Goal: Information Seeking & Learning: Understand process/instructions

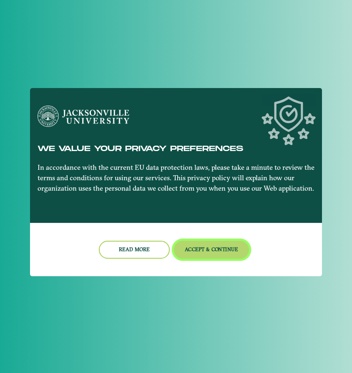
click at [216, 250] on button "Accept & Continue" at bounding box center [212, 250] width 76 height 18
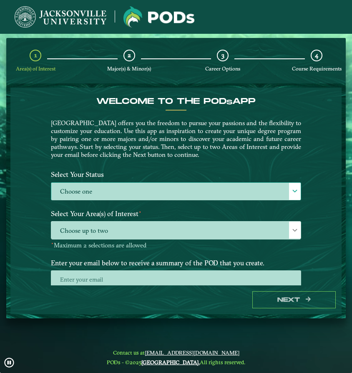
click at [296, 188] on span at bounding box center [295, 191] width 6 height 6
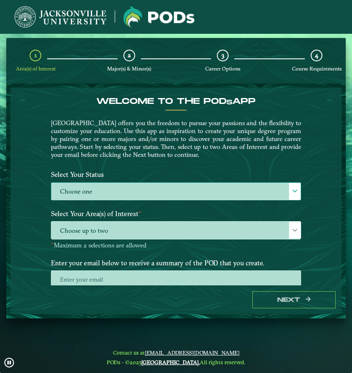
scroll to position [5, 34]
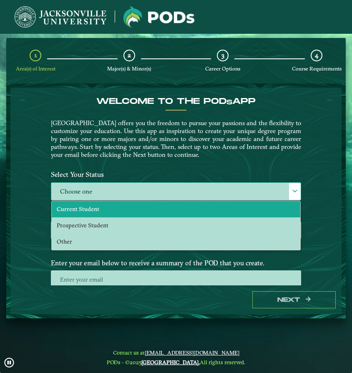
click at [114, 209] on li "Current Student" at bounding box center [176, 209] width 249 height 16
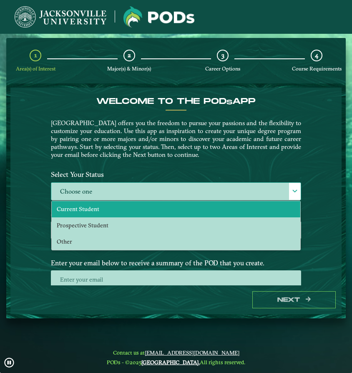
select select "[object Object]"
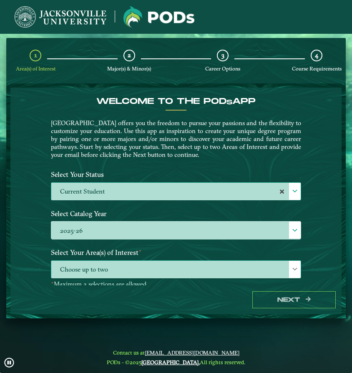
click at [132, 270] on span "Choose up to two" at bounding box center [176, 270] width 250 height 18
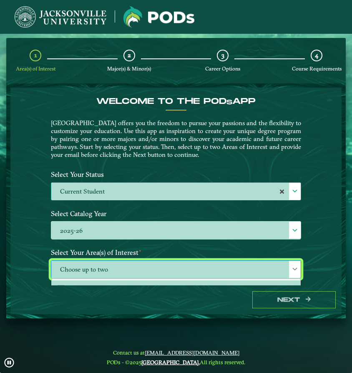
scroll to position [73, 0]
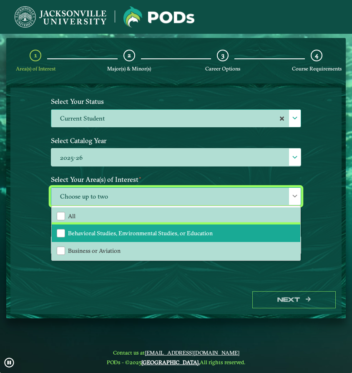
click at [127, 225] on li "Behavioral Studies, Environmental Studies, or Education" at bounding box center [176, 234] width 249 height 18
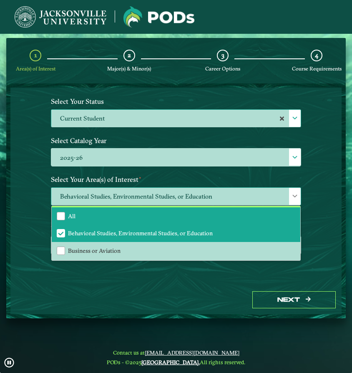
click at [128, 215] on li "All" at bounding box center [176, 216] width 249 height 18
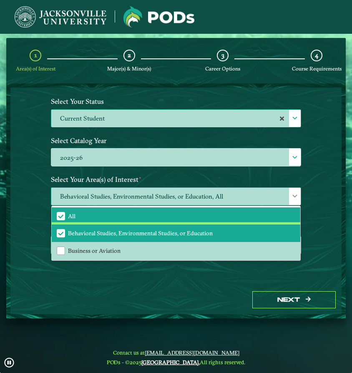
click at [116, 233] on span "Behavioral Studies, Environmental Studies, or Education" at bounding box center [140, 234] width 145 height 8
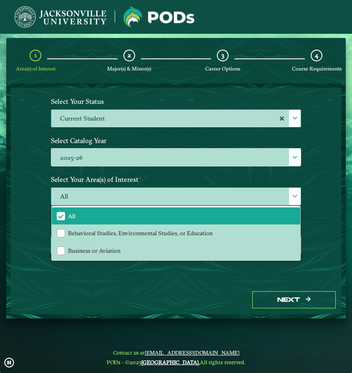
click at [295, 197] on span at bounding box center [295, 196] width 6 height 6
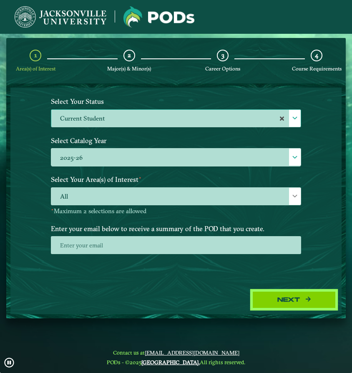
click at [274, 298] on button "Next" at bounding box center [294, 299] width 83 height 17
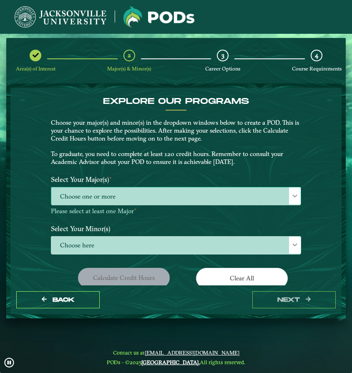
click at [292, 193] on span at bounding box center [295, 196] width 6 height 6
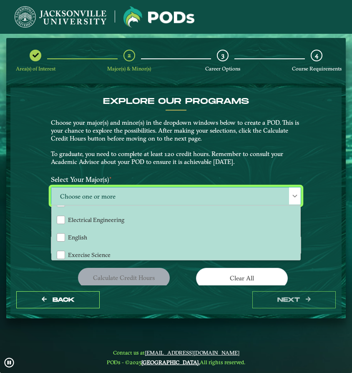
scroll to position [345, 0]
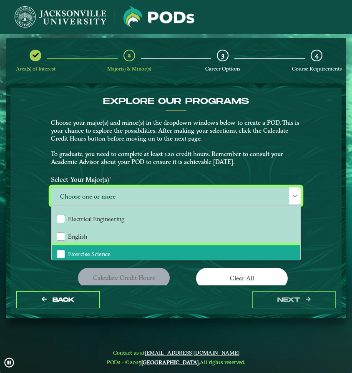
click at [162, 245] on li "Exercise Science" at bounding box center [176, 254] width 249 height 18
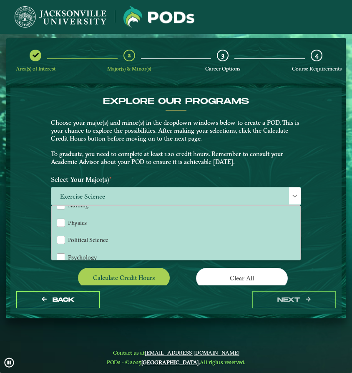
scroll to position [626, 0]
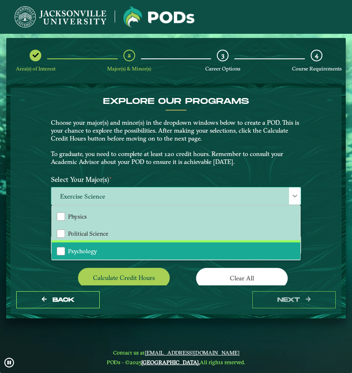
click at [162, 243] on li "Psychology" at bounding box center [176, 252] width 249 height 18
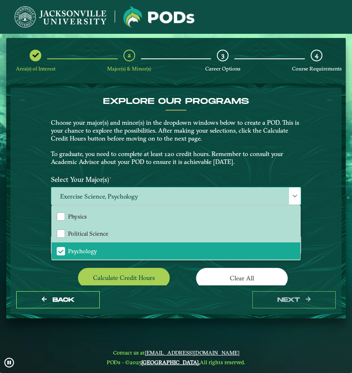
click at [291, 195] on div at bounding box center [295, 195] width 12 height 17
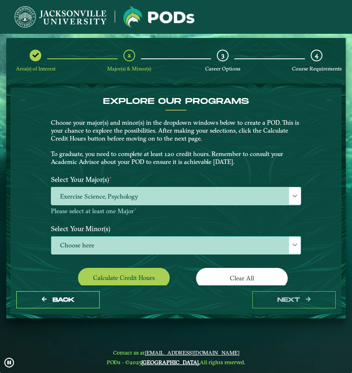
click at [229, 238] on span "Choose here" at bounding box center [176, 246] width 250 height 18
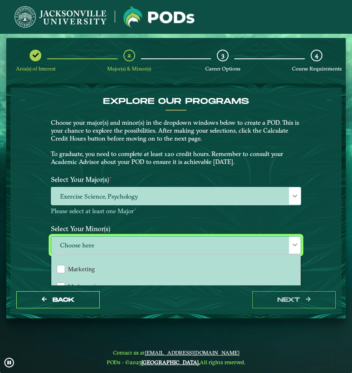
scroll to position [587, 0]
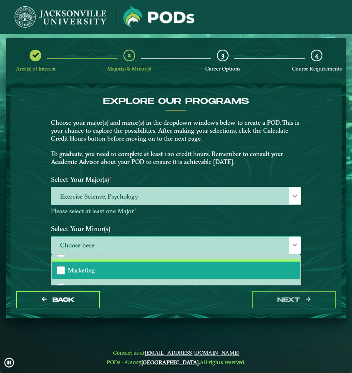
click at [201, 266] on li "Marketing" at bounding box center [176, 271] width 249 height 18
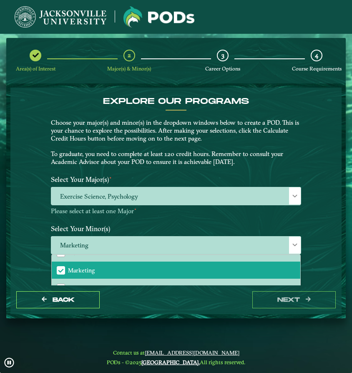
click at [320, 243] on div "EXPLORE OUR PROGRAMS Choose your major(s) and minor(s) in the dropdown windows …" at bounding box center [175, 187] width 331 height 198
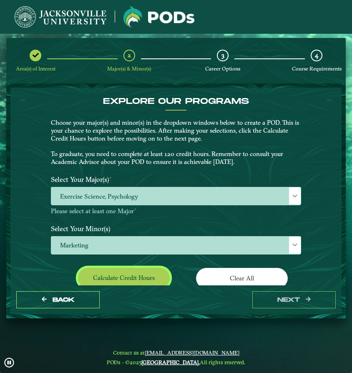
click at [156, 281] on button "Calculate credit hours" at bounding box center [124, 278] width 92 height 20
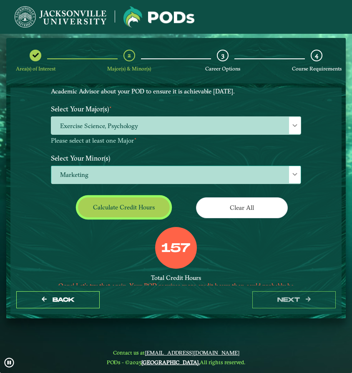
scroll to position [58, 0]
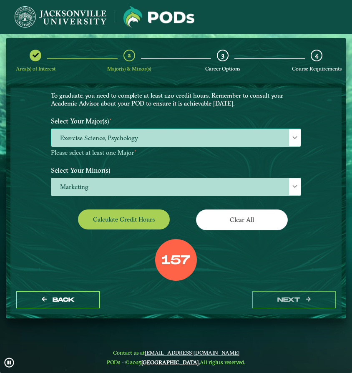
click at [253, 141] on span "Exercise Science, Psychology" at bounding box center [176, 138] width 250 height 18
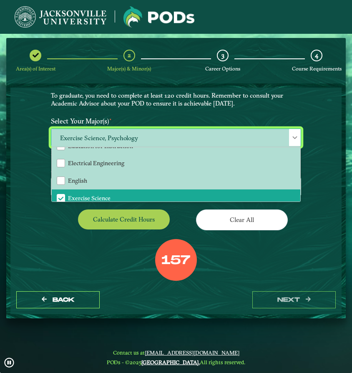
scroll to position [360, 0]
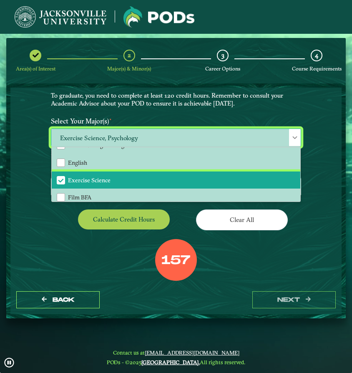
click at [191, 174] on li "Exercise Science" at bounding box center [176, 181] width 249 height 18
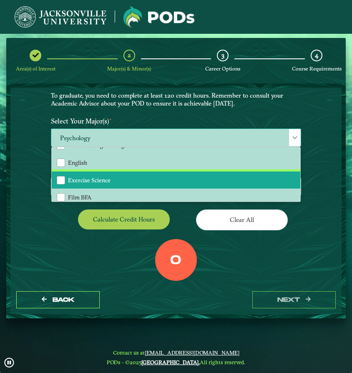
click at [191, 174] on li "Exercise Science" at bounding box center [176, 181] width 249 height 18
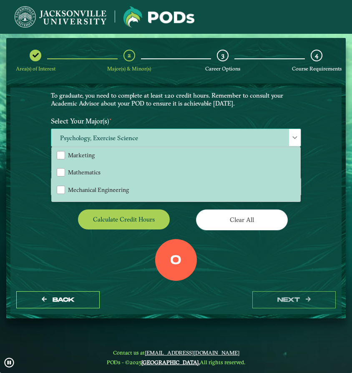
scroll to position [644, 0]
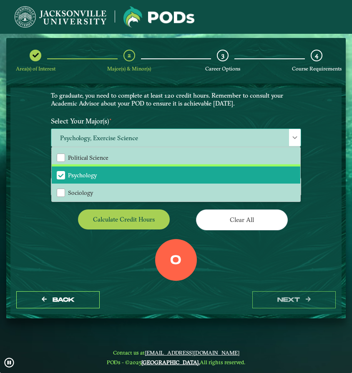
click at [187, 169] on li "Psychology" at bounding box center [176, 176] width 249 height 18
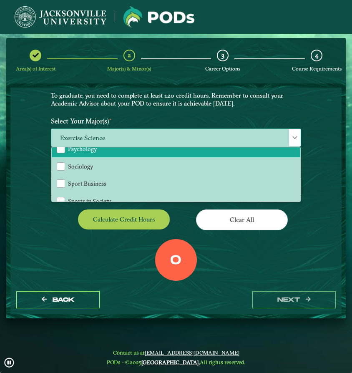
scroll to position [683, 0]
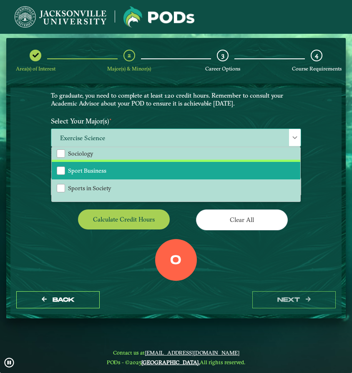
click at [178, 167] on li "Sport Business" at bounding box center [176, 171] width 249 height 18
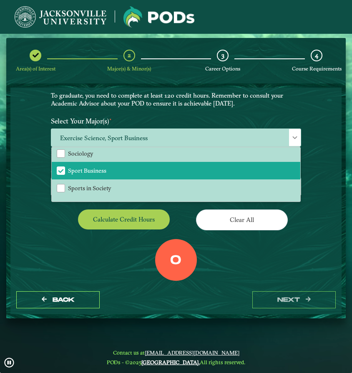
click at [230, 107] on p "Choose your major(s) and minor(s) in the dropdown windows below to create a POD…" at bounding box center [176, 84] width 250 height 47
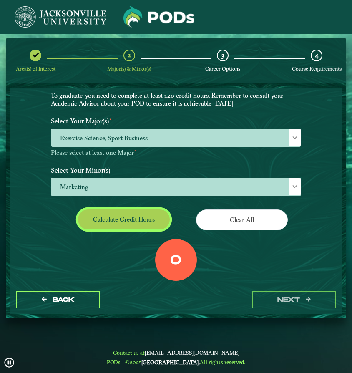
click at [134, 222] on button "Calculate credit hours" at bounding box center [124, 220] width 92 height 20
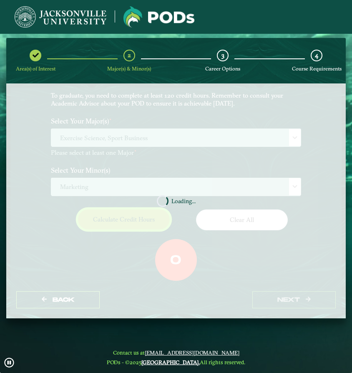
scroll to position [67, 0]
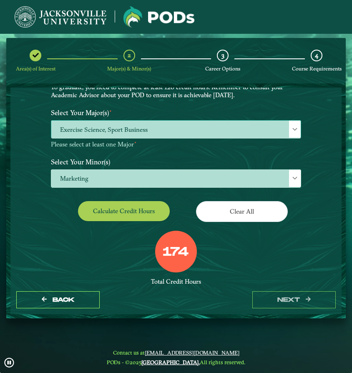
click at [167, 131] on span "Exercise Science, Sport Business" at bounding box center [176, 130] width 250 height 18
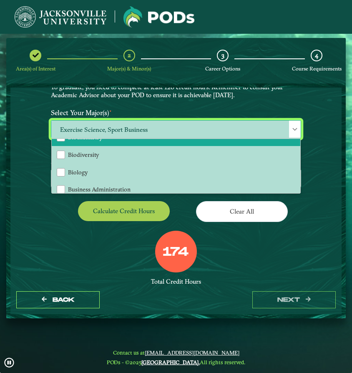
scroll to position [135, 0]
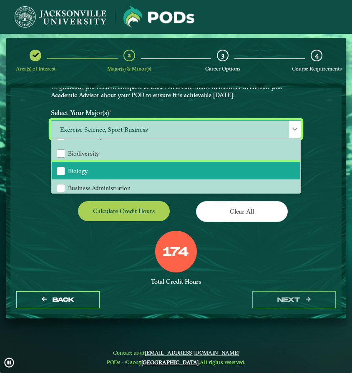
click at [112, 168] on li "Biology" at bounding box center [176, 171] width 249 height 18
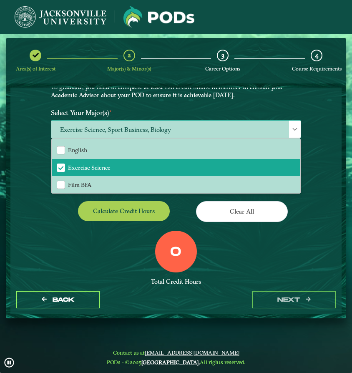
scroll to position [366, 0]
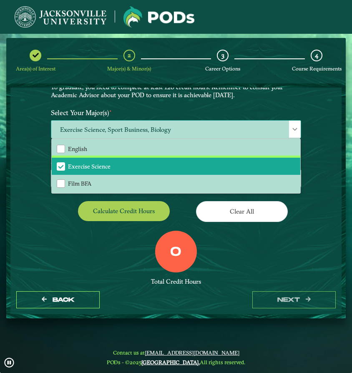
click at [101, 163] on span "Exercise Science" at bounding box center [89, 167] width 43 height 8
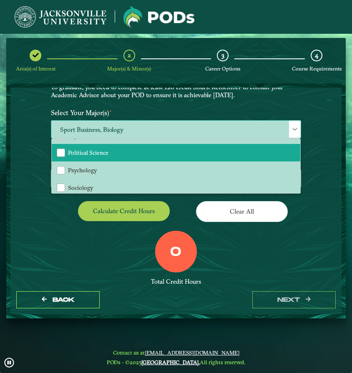
scroll to position [660, 0]
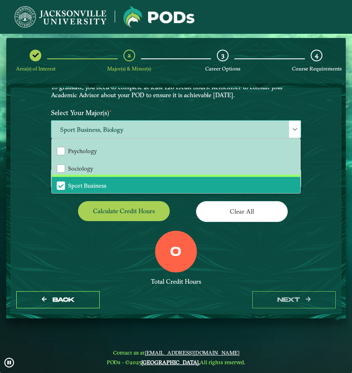
click at [94, 182] on span "Sport Business" at bounding box center [87, 186] width 38 height 8
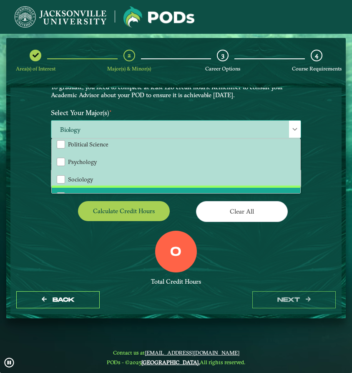
scroll to position [644, 0]
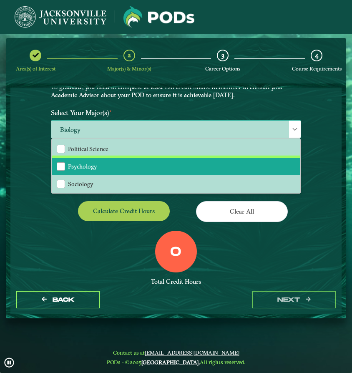
click at [93, 163] on span "Psychology" at bounding box center [82, 167] width 29 height 8
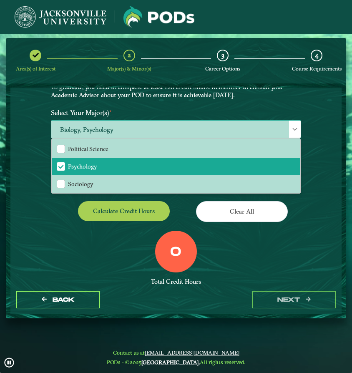
click at [181, 127] on span "Biology, Psychology" at bounding box center [176, 130] width 250 height 18
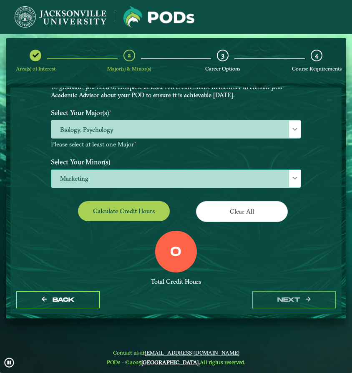
click at [165, 177] on span "Marketing" at bounding box center [176, 179] width 250 height 18
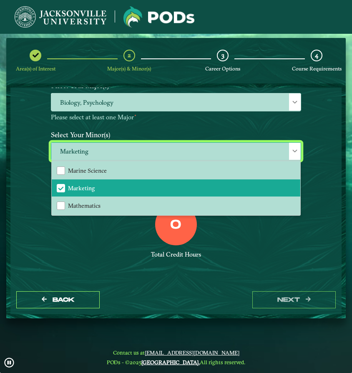
scroll to position [574, 0]
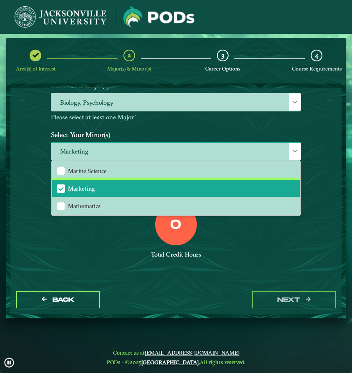
click at [122, 180] on li "Marketing" at bounding box center [176, 189] width 249 height 18
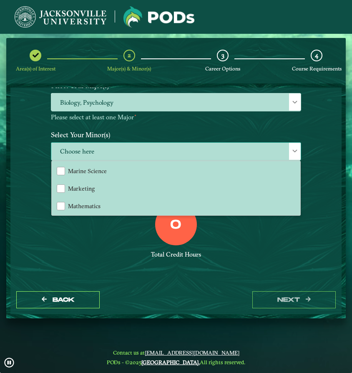
click at [147, 146] on span "Choose here" at bounding box center [176, 152] width 250 height 18
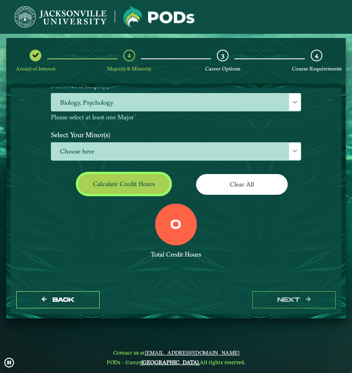
click at [139, 179] on button "Calculate credit hours" at bounding box center [124, 184] width 92 height 20
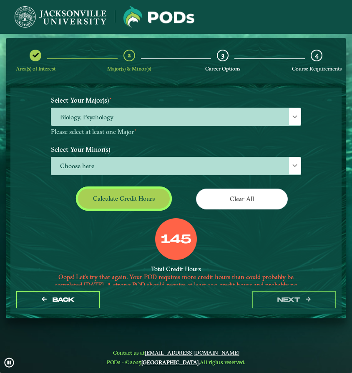
scroll to position [76, 0]
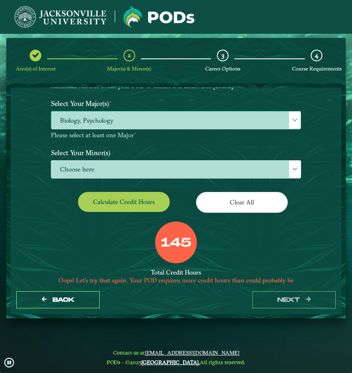
click at [190, 119] on span "Biology, Psychology" at bounding box center [176, 120] width 250 height 18
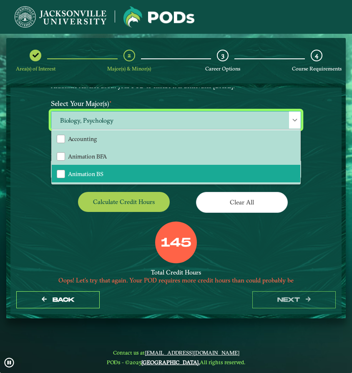
scroll to position [0, 0]
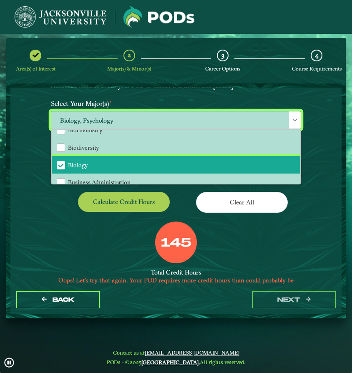
click at [168, 167] on li "Biology" at bounding box center [176, 165] width 249 height 18
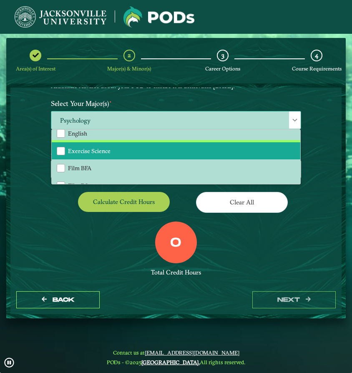
click at [163, 148] on li "Exercise Science" at bounding box center [176, 151] width 249 height 18
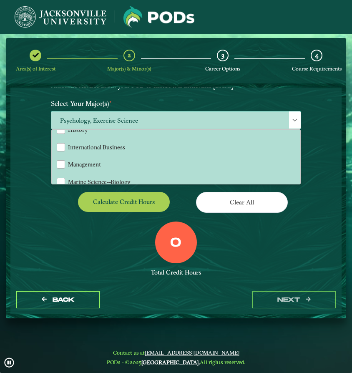
scroll to position [499, 0]
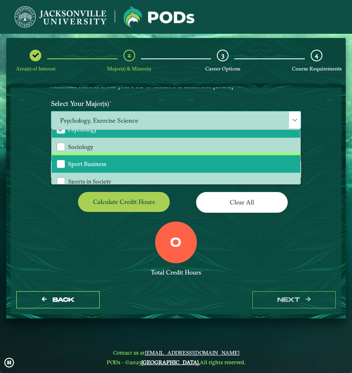
click at [157, 156] on li "Sport Business" at bounding box center [176, 164] width 249 height 18
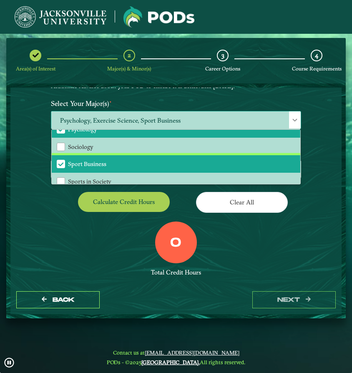
scroll to position [628, 0]
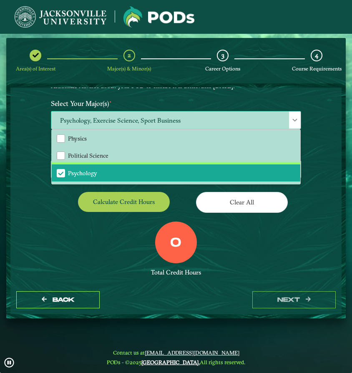
click at [154, 166] on li "Psychology" at bounding box center [176, 173] width 249 height 18
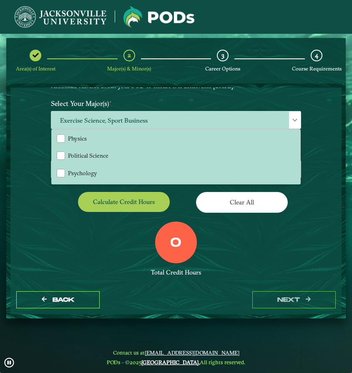
click at [61, 220] on div "EXPLORE OUR PROGRAMS Choose your major(s) and minor(s) in the dropdown windows …" at bounding box center [176, 156] width 250 height 272
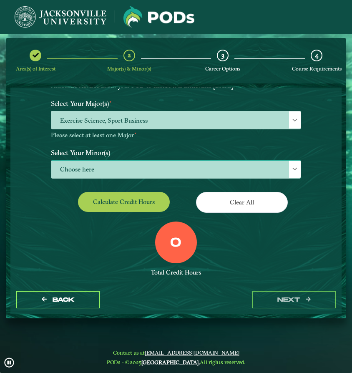
click at [104, 177] on span "Choose here" at bounding box center [176, 170] width 250 height 18
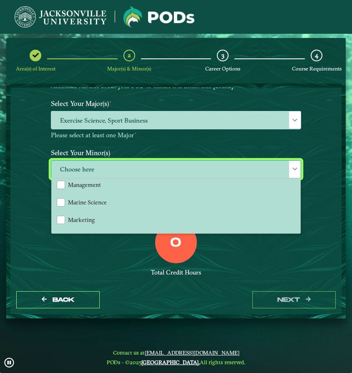
scroll to position [565, 0]
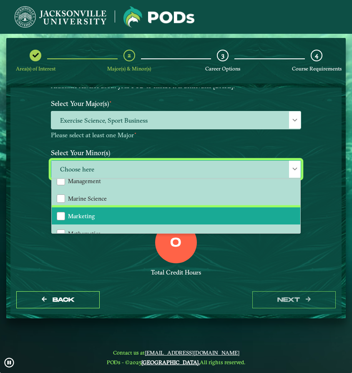
click at [99, 212] on li "Marketing" at bounding box center [176, 216] width 249 height 18
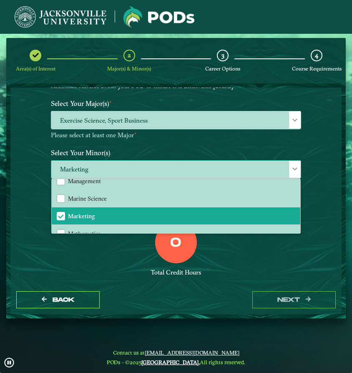
click at [101, 160] on div "Select Your Minor(s) Marketing Accounting Animation Applied Economics Applied M…" at bounding box center [176, 165] width 263 height 41
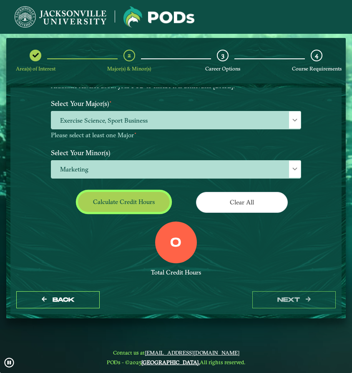
click at [134, 203] on button "Calculate credit hours" at bounding box center [124, 202] width 92 height 20
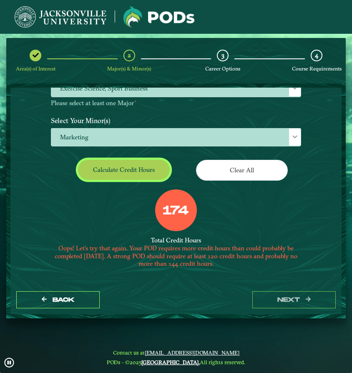
scroll to position [72, 0]
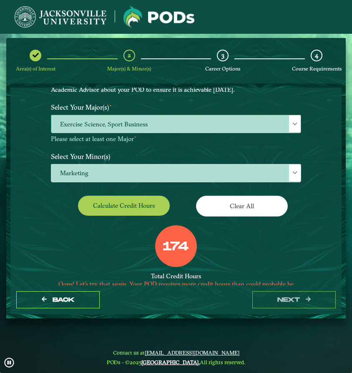
click at [297, 121] on div at bounding box center [295, 123] width 12 height 17
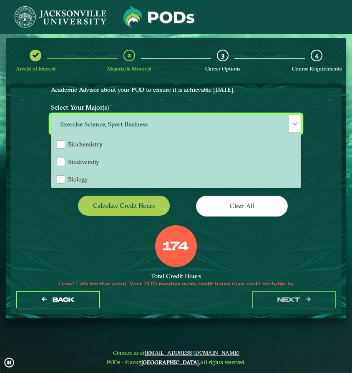
scroll to position [130, 0]
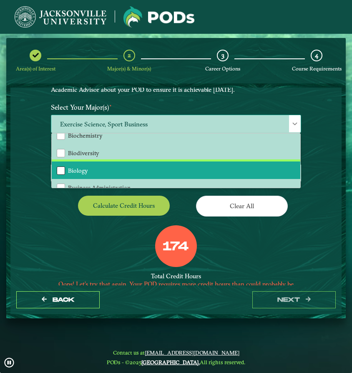
click at [58, 169] on div "Biology" at bounding box center [61, 171] width 8 height 8
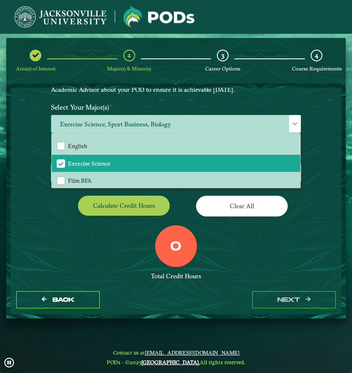
scroll to position [382, 0]
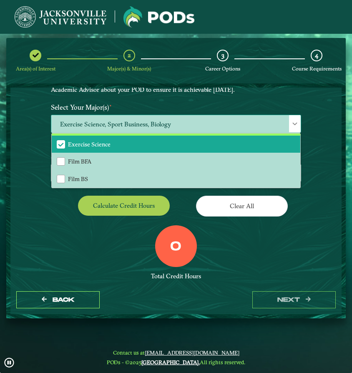
click at [60, 141] on span "Exercise Science" at bounding box center [61, 145] width 8 height 8
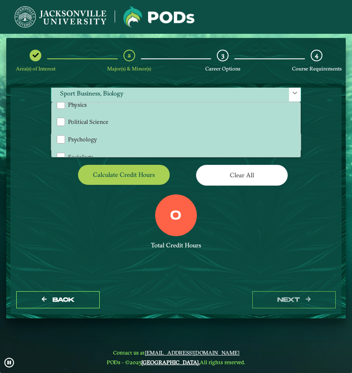
scroll to position [639, 0]
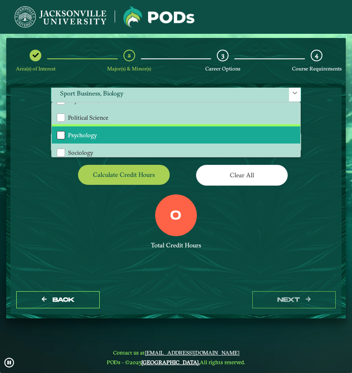
click at [62, 131] on div "Psychology" at bounding box center [61, 135] width 8 height 8
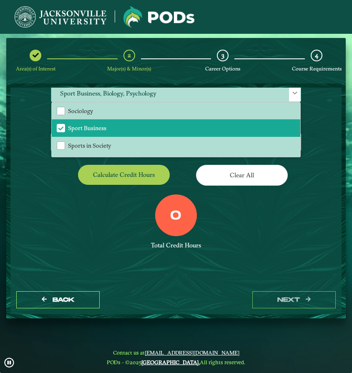
scroll to position [683, 0]
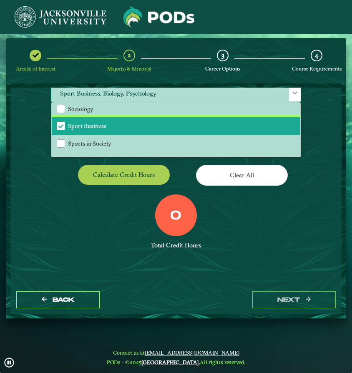
click at [62, 122] on span "Sport Business" at bounding box center [61, 126] width 8 height 8
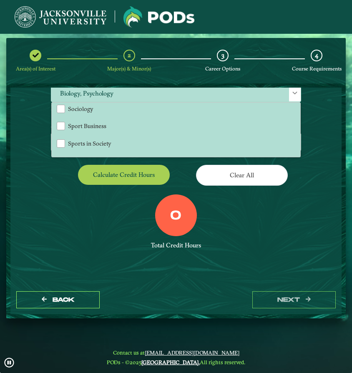
click at [321, 162] on div "EXPLORE OUR PROGRAMS Choose your major(s) and minor(s) in the dropdown windows …" at bounding box center [175, 187] width 331 height 198
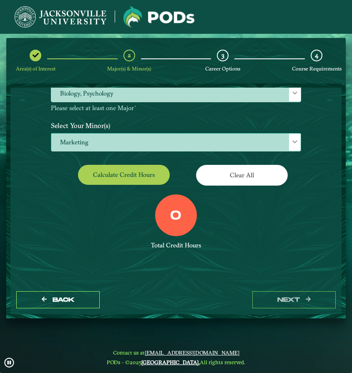
click at [292, 141] on span at bounding box center [295, 142] width 6 height 6
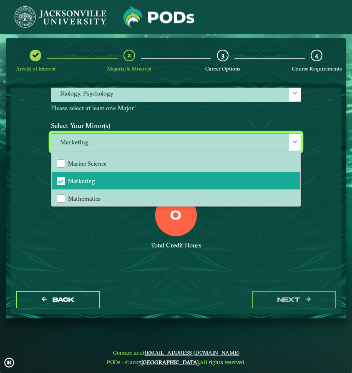
scroll to position [572, 0]
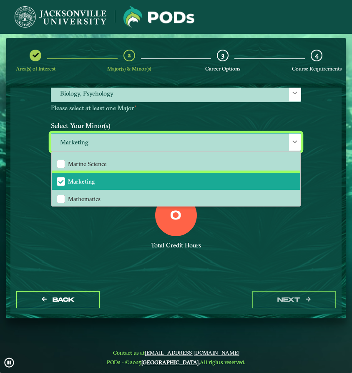
click at [59, 178] on span "Marketing" at bounding box center [61, 182] width 8 height 8
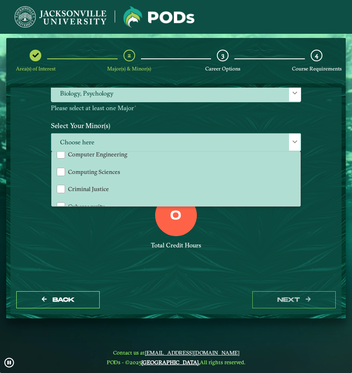
scroll to position [247, 0]
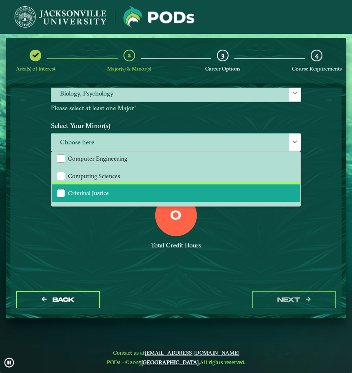
click at [58, 189] on div "Criminal Justice" at bounding box center [61, 193] width 8 height 8
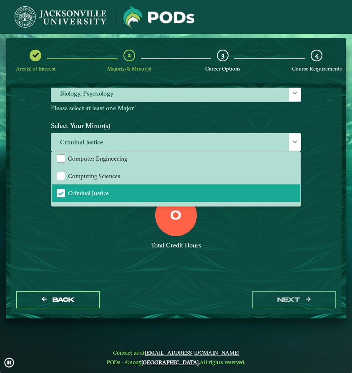
click at [229, 250] on div "0 Total Credit Hours" at bounding box center [176, 230] width 263 height 71
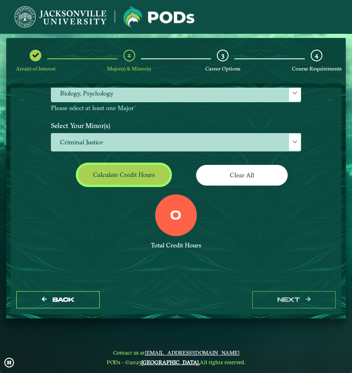
click at [121, 179] on button "Calculate credit hours" at bounding box center [124, 175] width 92 height 20
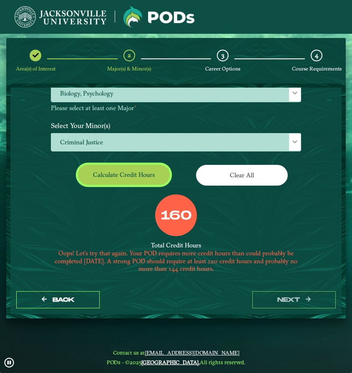
scroll to position [67, 0]
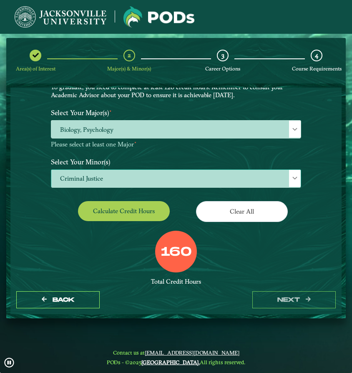
click at [298, 179] on div at bounding box center [295, 178] width 12 height 17
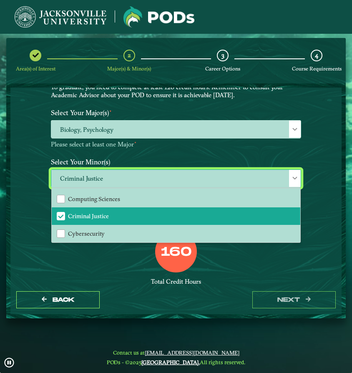
scroll to position [260, 0]
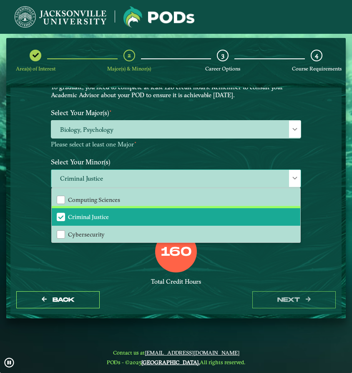
click at [59, 213] on span "Criminal Justice" at bounding box center [61, 217] width 8 height 8
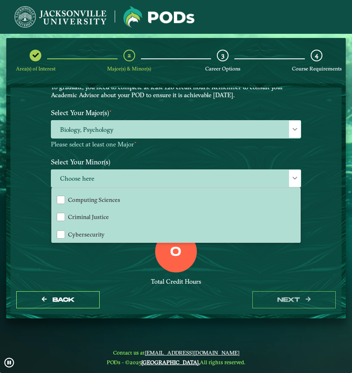
click at [298, 151] on div "Select Your Major(s) ⋆ Biology, Psychology Please select at least one Major ⋆" at bounding box center [176, 129] width 263 height 49
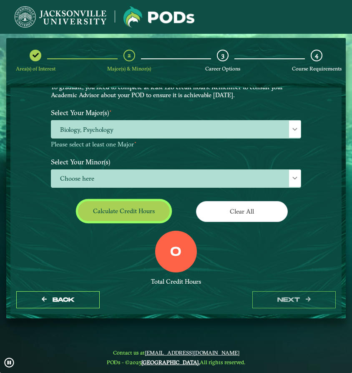
click at [146, 213] on button "Calculate credit hours" at bounding box center [124, 211] width 92 height 20
